Goal: Find specific page/section: Find specific page/section

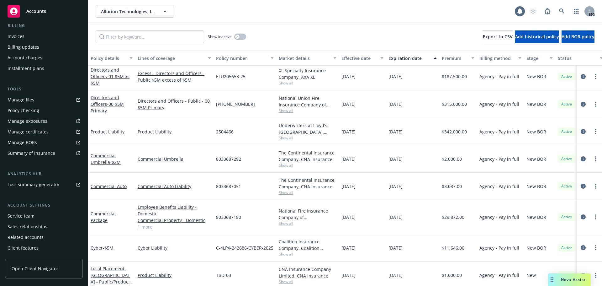
scroll to position [123, 0]
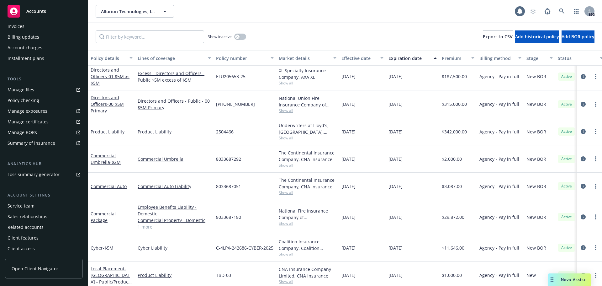
click at [31, 248] on div "Client access" at bounding box center [21, 248] width 27 height 10
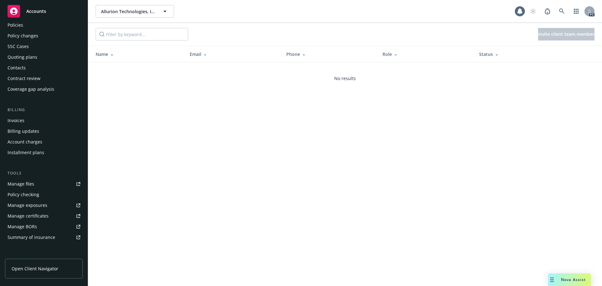
scroll to position [123, 0]
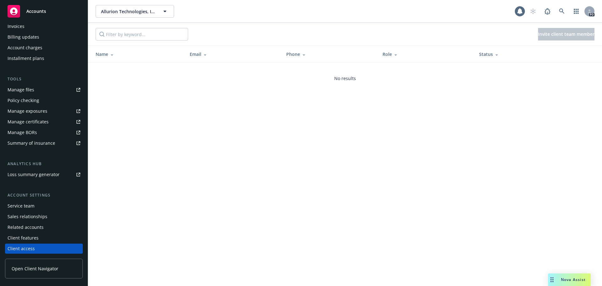
click at [37, 251] on div "Client access" at bounding box center [44, 248] width 73 height 10
